Goal: Information Seeking & Learning: Obtain resource

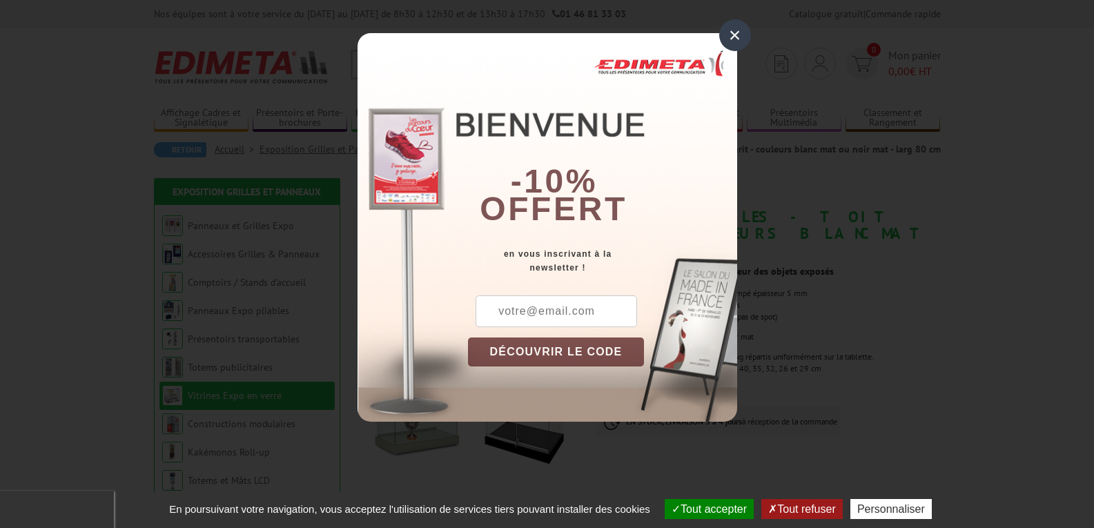
click at [736, 32] on div "×" at bounding box center [735, 35] width 32 height 32
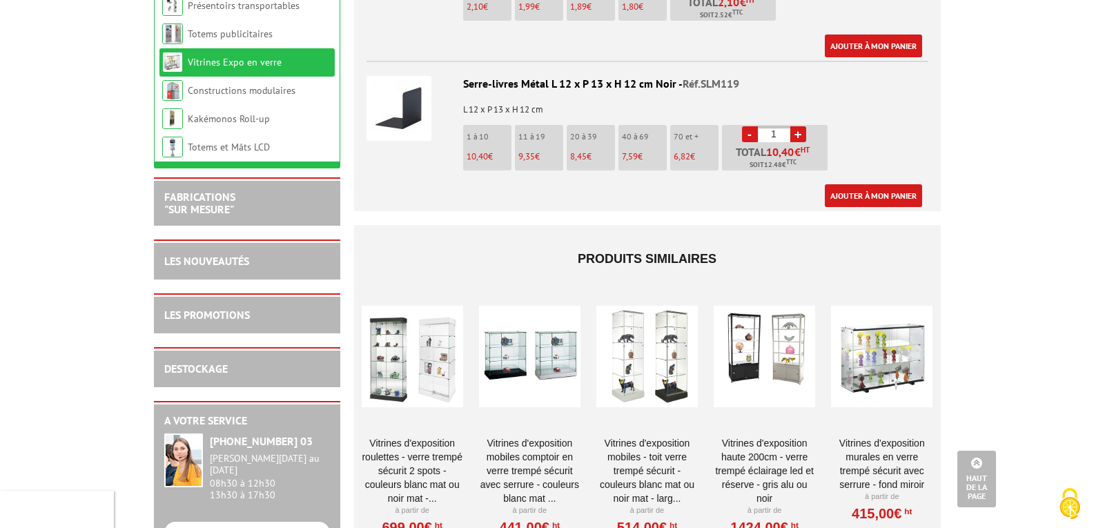
scroll to position [2002, 0]
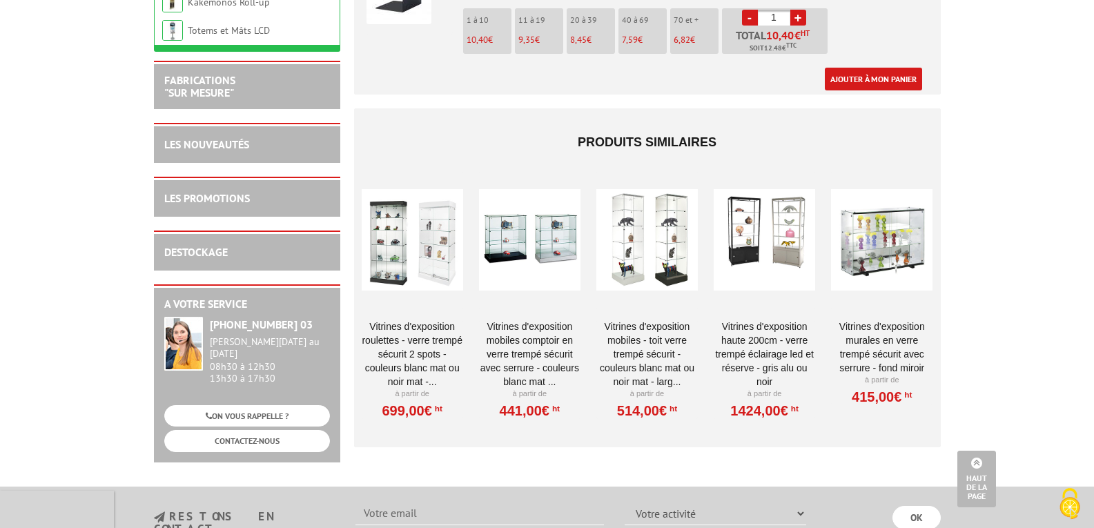
click at [387, 219] on div at bounding box center [412, 240] width 101 height 138
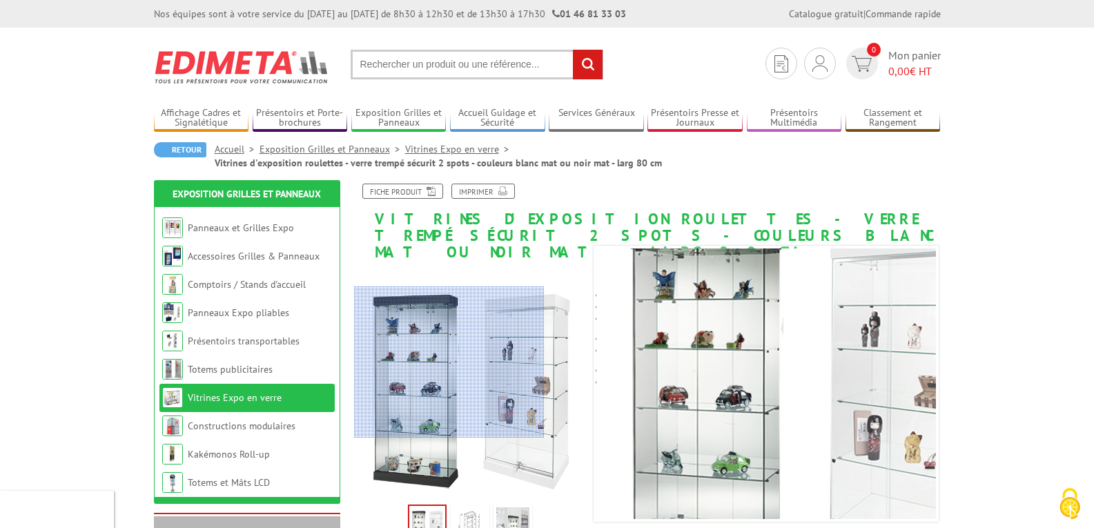
click at [425, 362] on div at bounding box center [449, 363] width 191 height 152
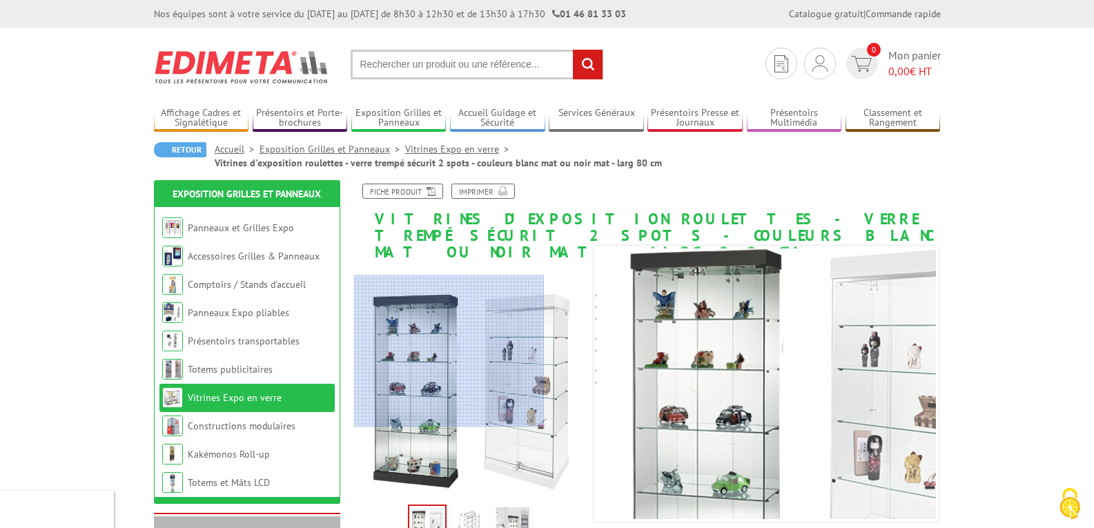
click at [418, 351] on div at bounding box center [449, 351] width 191 height 152
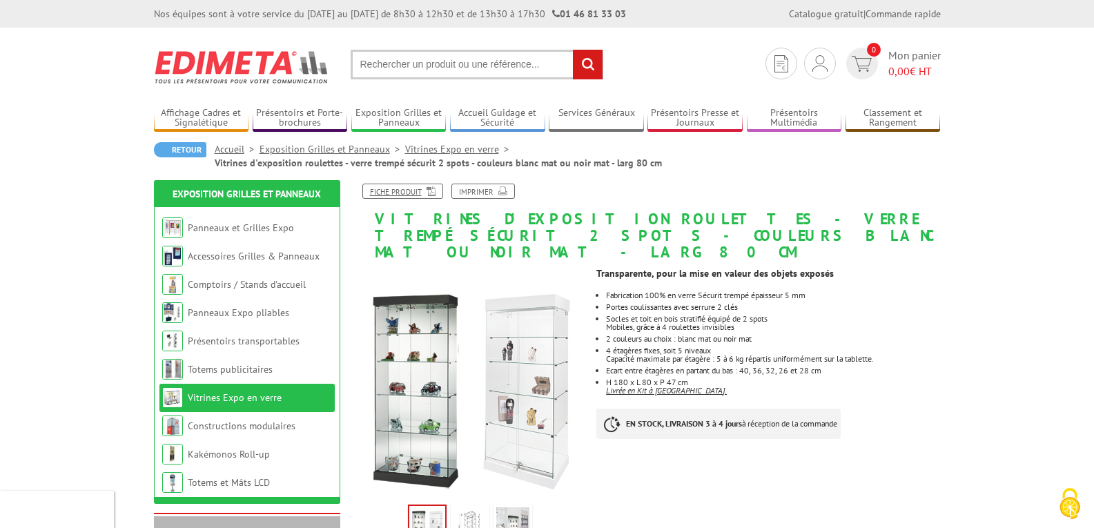
click at [400, 184] on link "Fiche produit" at bounding box center [402, 191] width 81 height 15
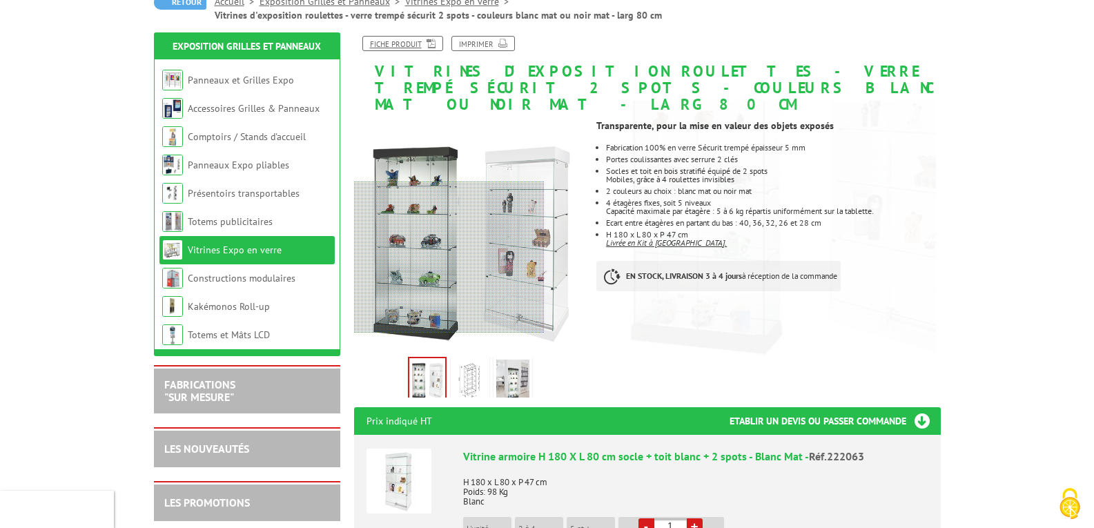
scroll to position [69, 0]
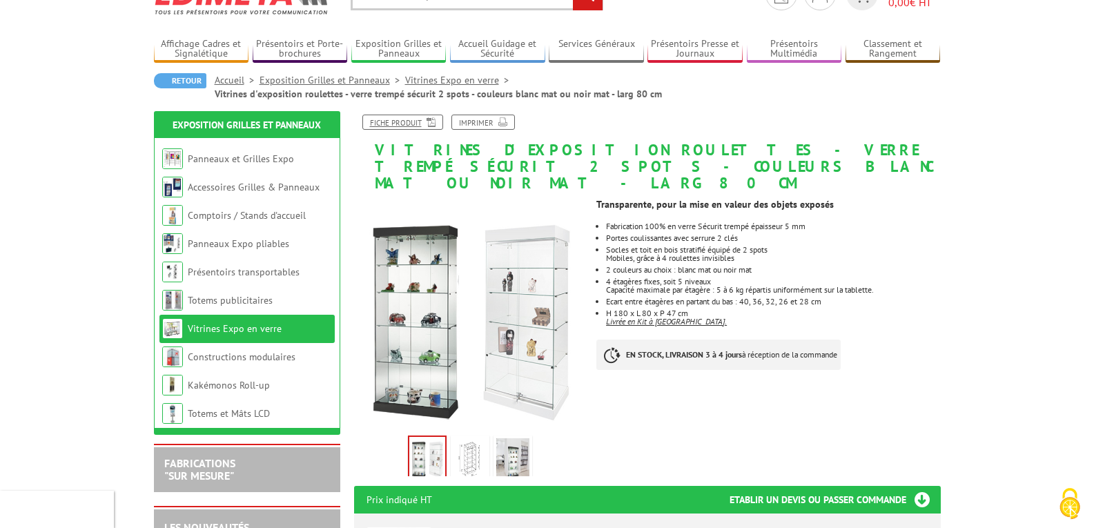
click at [426, 120] on icon at bounding box center [429, 121] width 14 height 12
